Goal: Task Accomplishment & Management: Use online tool/utility

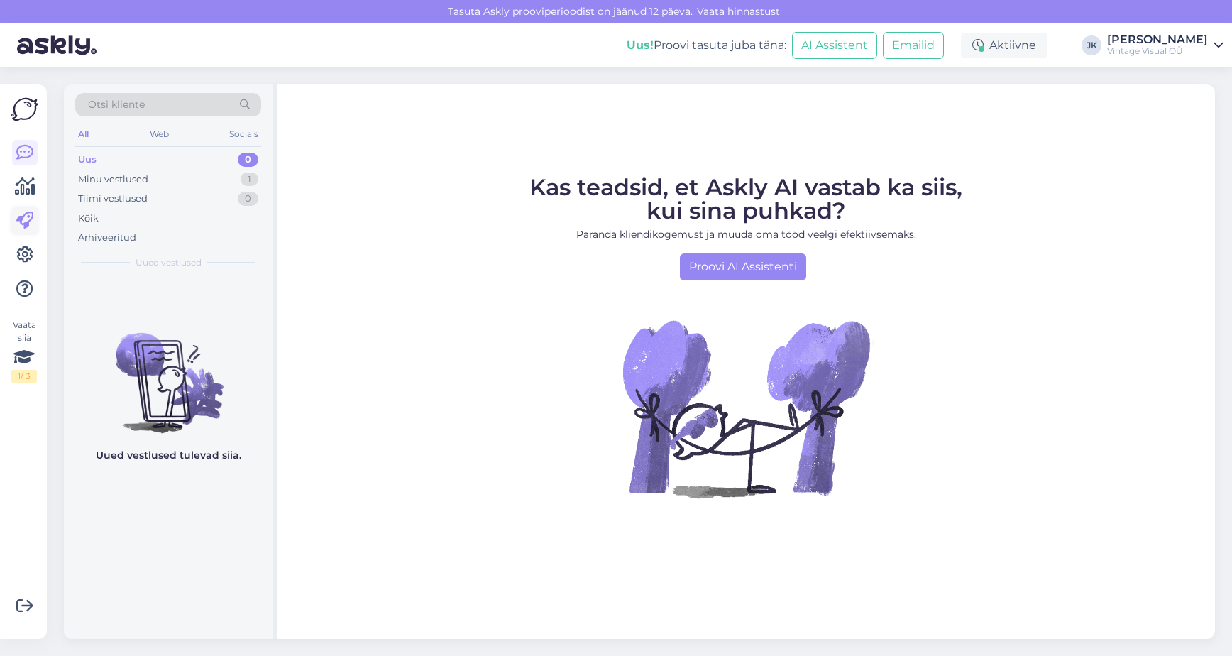
click at [26, 219] on icon at bounding box center [24, 220] width 17 height 17
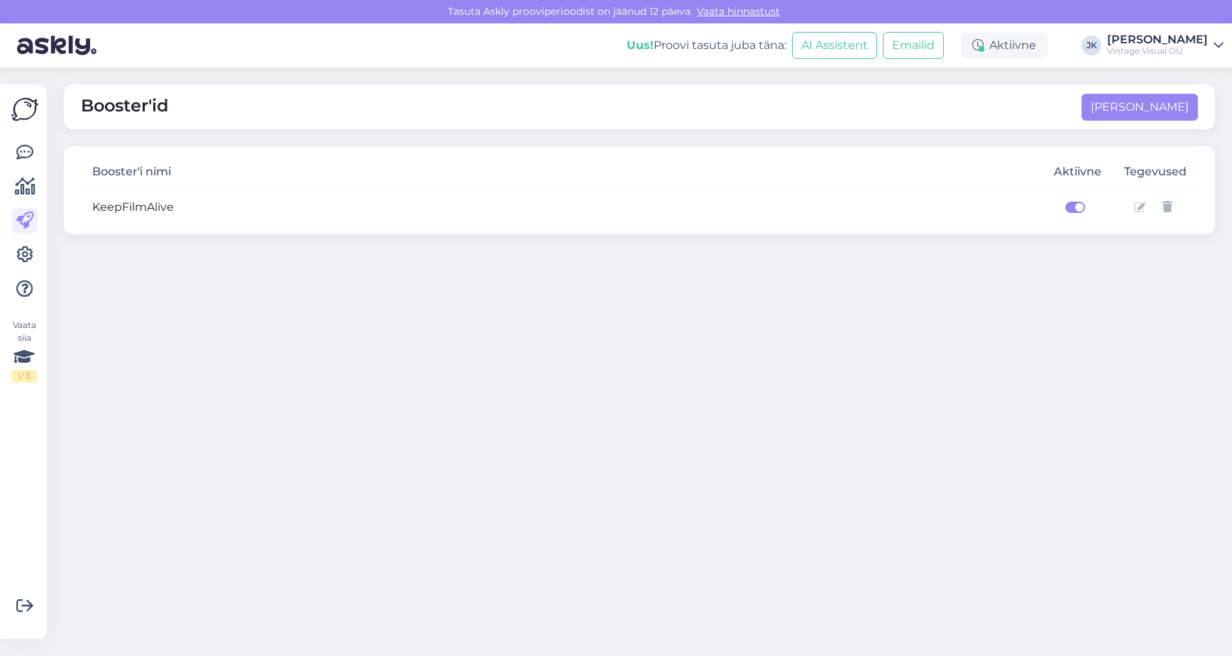
click at [1141, 207] on icon at bounding box center [1140, 207] width 13 height 11
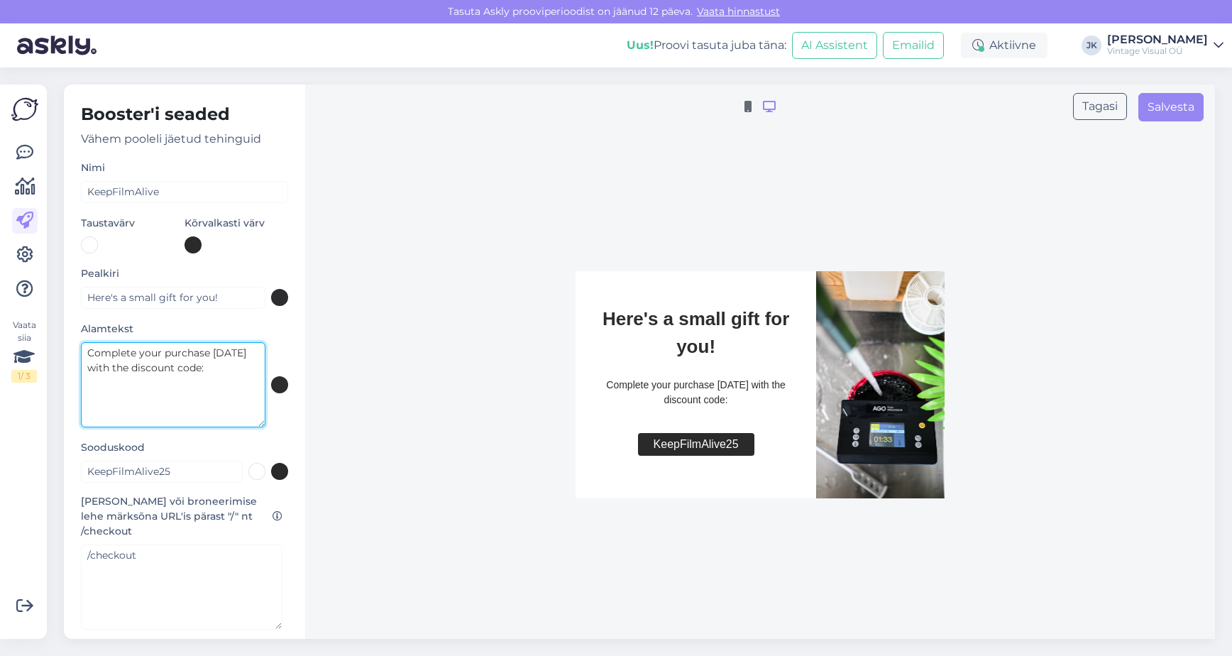
click at [219, 366] on textarea "Complete your purchase [DATE] with the discount code:" at bounding box center [173, 384] width 185 height 85
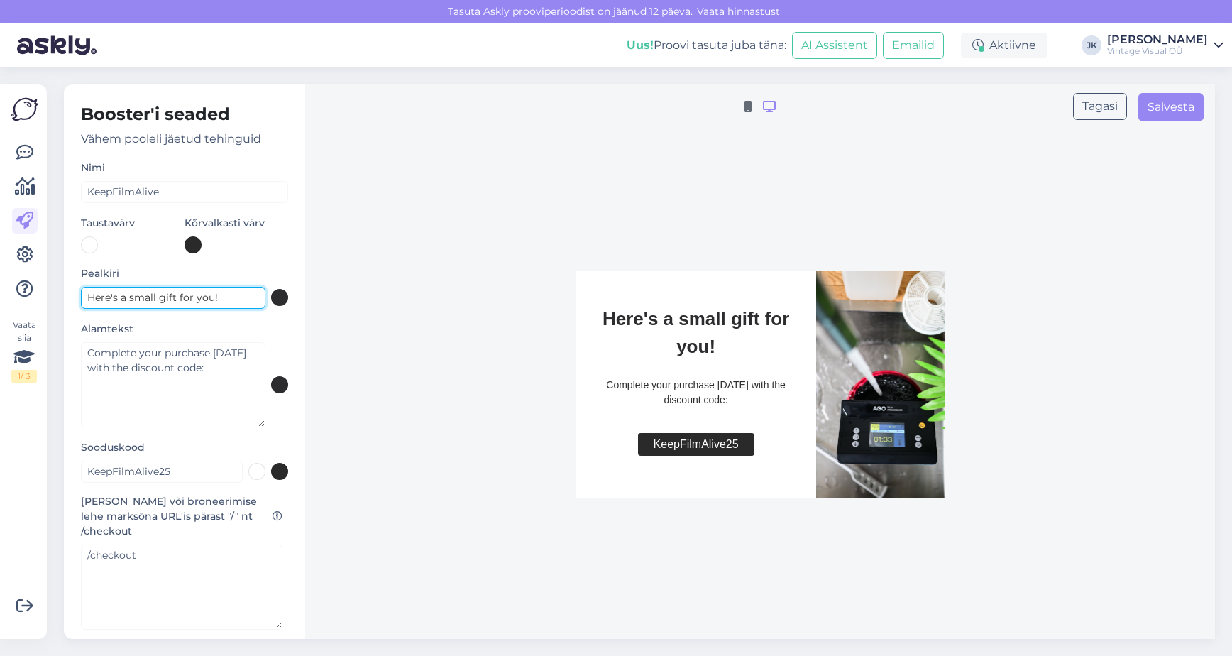
click at [217, 295] on input "Here's a small gift for you!" at bounding box center [173, 298] width 185 height 22
click at [1171, 107] on button "Salvesta" at bounding box center [1171, 107] width 65 height 28
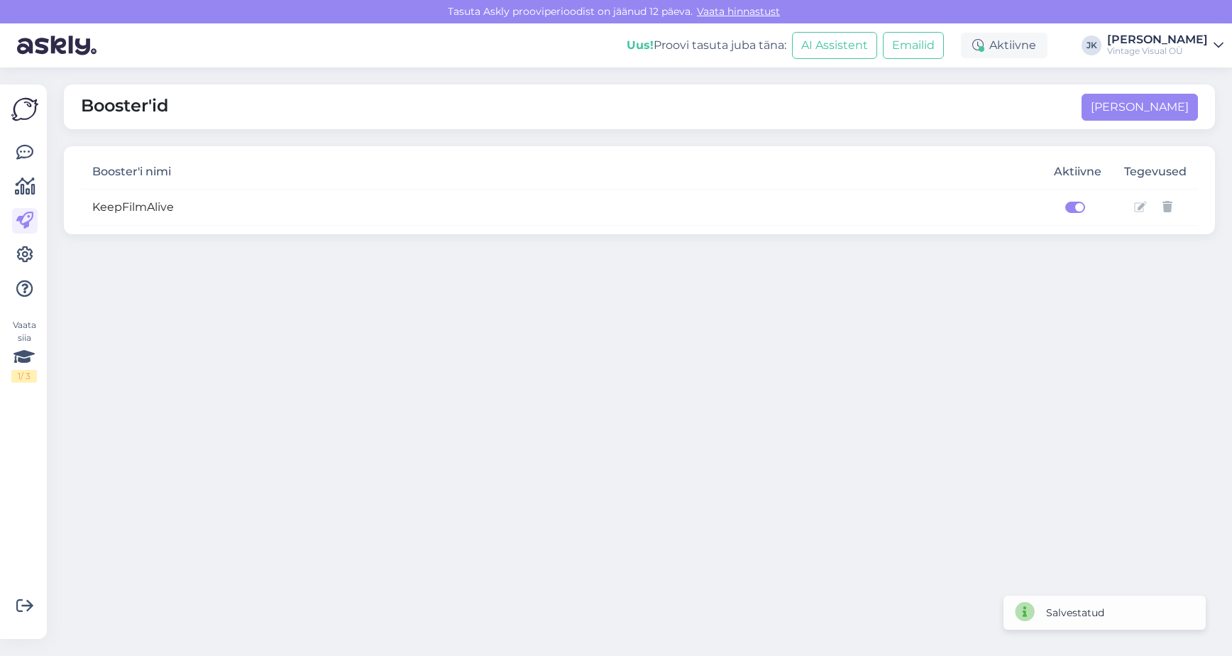
click at [1141, 207] on icon at bounding box center [1140, 207] width 13 height 11
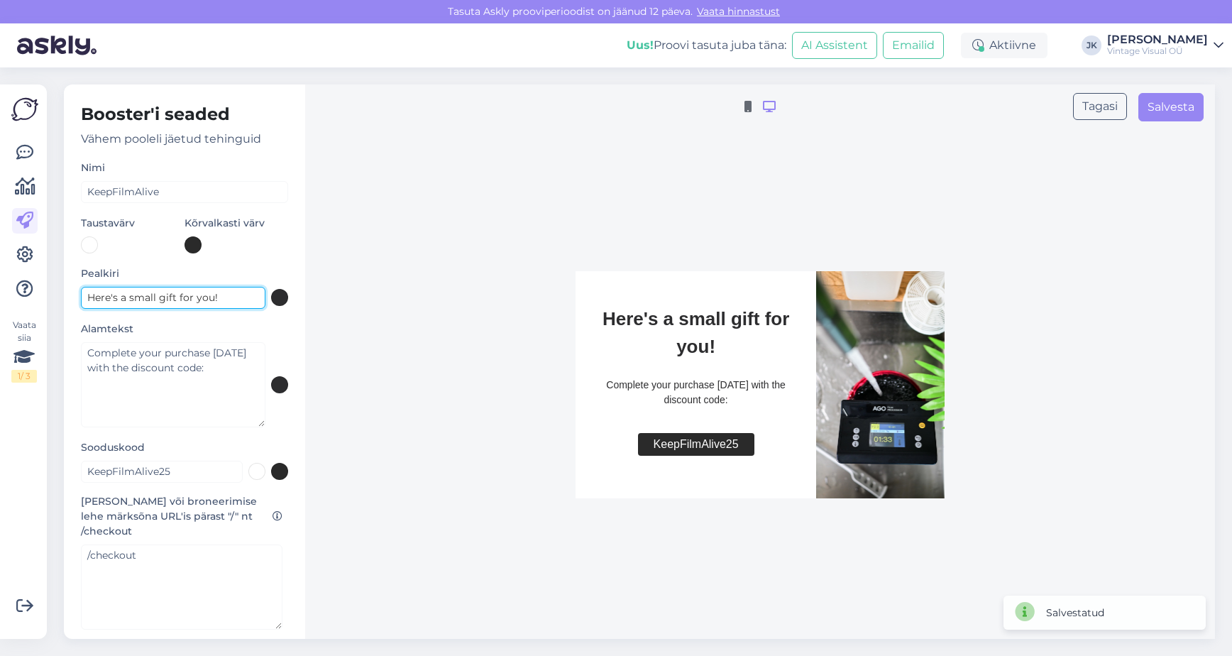
click at [220, 300] on input "Here's a small gift for you!" at bounding box center [173, 298] width 185 height 22
type input "Here's a small gift for you!"
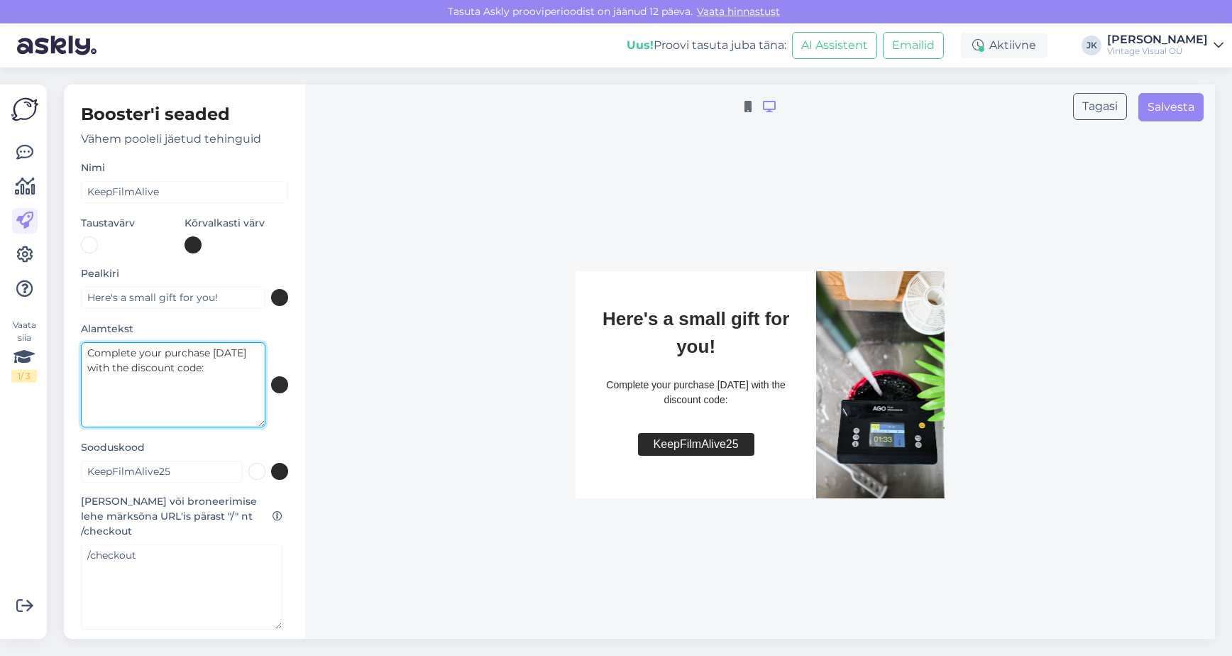
click at [191, 361] on textarea "Complete your purchase [DATE] with the discount code:" at bounding box center [173, 384] width 185 height 85
click at [221, 367] on textarea "Complete your purchase [DATE] with the discount code:" at bounding box center [173, 384] width 185 height 85
type textarea "Complete your purchase [DATE] with the discount code and get -5% on your order"
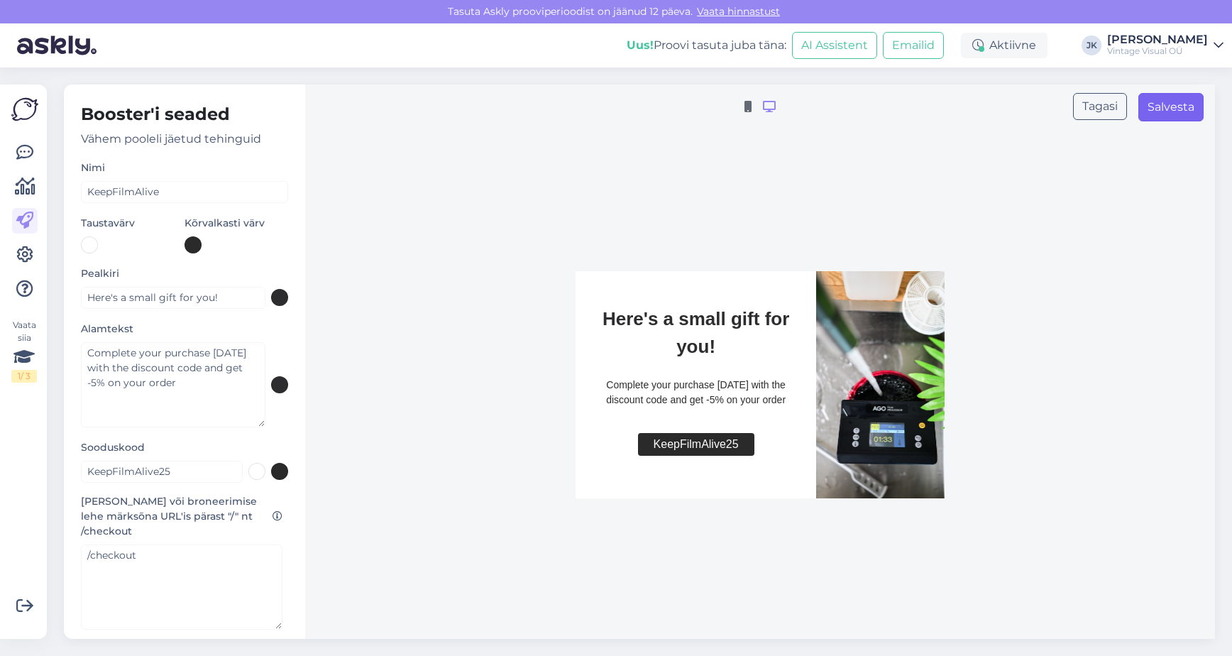
click at [1161, 111] on button "Salvesta" at bounding box center [1171, 107] width 65 height 28
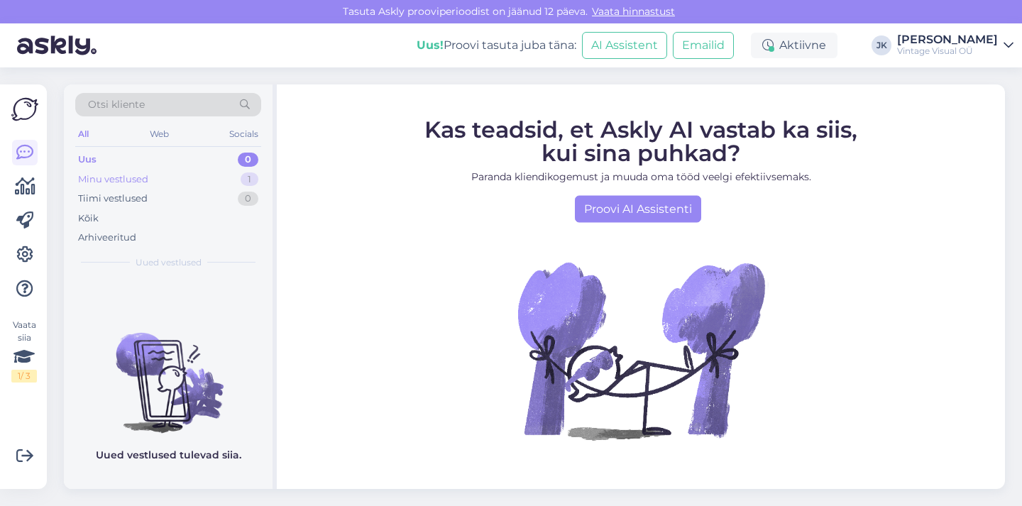
click at [173, 184] on div "Minu vestlused 1" at bounding box center [168, 180] width 186 height 20
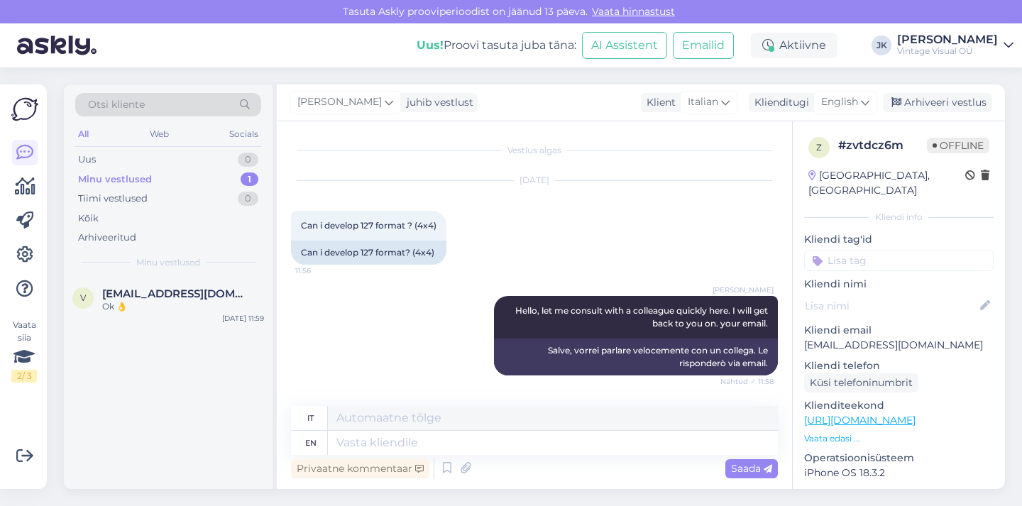
scroll to position [81, 0]
